Goal: Entertainment & Leisure: Consume media (video, audio)

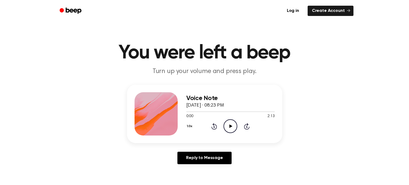
click at [228, 122] on icon "Play Audio" at bounding box center [231, 126] width 14 height 14
click at [228, 123] on icon "Play Audio" at bounding box center [231, 126] width 14 height 14
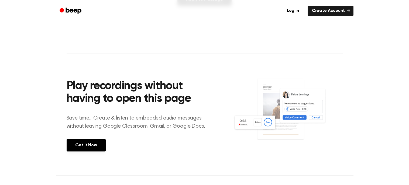
scroll to position [158, 0]
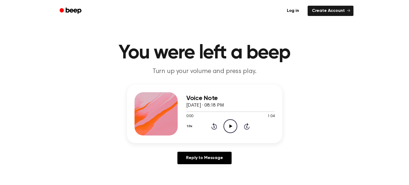
click at [232, 125] on icon "Play Audio" at bounding box center [231, 126] width 14 height 14
